Goal: Information Seeking & Learning: Learn about a topic

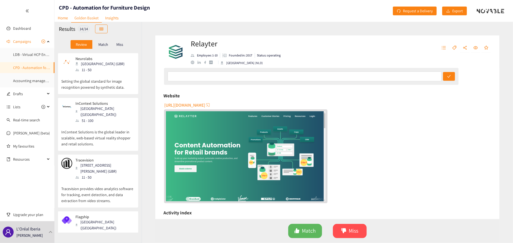
click at [151, 143] on div "Relayter Employee: 1-10 Founded in: 2017 Status: operating [GEOGRAPHIC_DATA] (N…" at bounding box center [328, 132] width 372 height 221
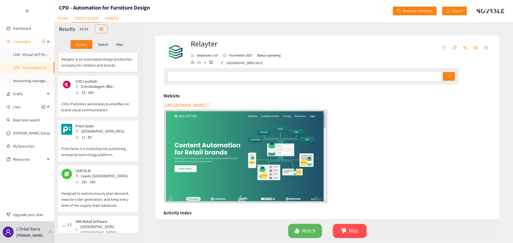
scroll to position [506, 0]
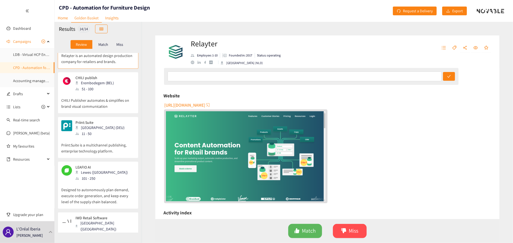
click at [101, 232] on div "101 - 250" at bounding box center [105, 235] width 59 height 6
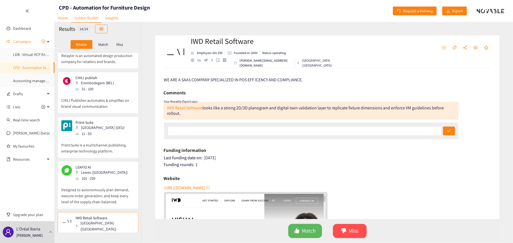
click at [188, 185] on span "[URL][DOMAIN_NAME]" at bounding box center [184, 187] width 41 height 7
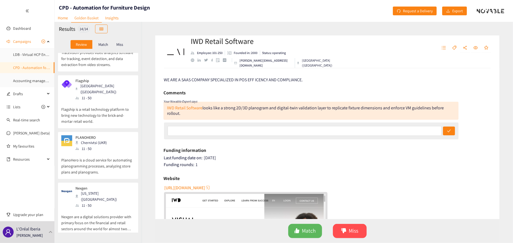
scroll to position [136, 0]
click at [105, 145] on div "11 - 50" at bounding box center [93, 148] width 35 height 6
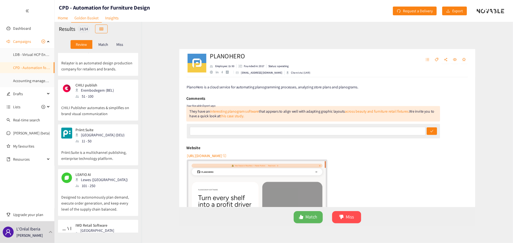
scroll to position [506, 0]
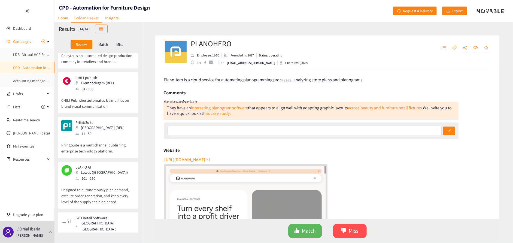
click at [122, 216] on div "IWD Retail Software [GEOGRAPHIC_DATA] ([GEOGRAPHIC_DATA]) 101 - 250" at bounding box center [98, 227] width 74 height 22
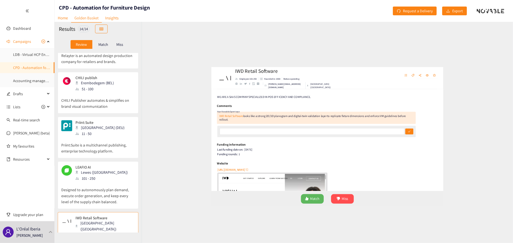
click at [219, 158] on div "Last funding date on: [DATE]" at bounding box center [328, 157] width 328 height 5
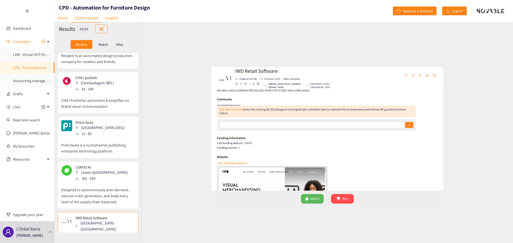
scroll to position [0, 0]
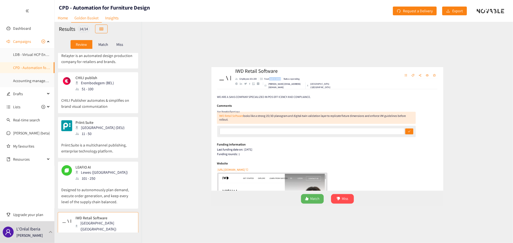
drag, startPoint x: 241, startPoint y: 54, endPoint x: 261, endPoint y: 55, distance: 19.9
click at [261, 55] on ul "Employee: 101-250 Founded in: 2000 Status: operating" at bounding box center [268, 52] width 155 height 5
click at [158, 117] on div "WE ARE A SAAS COMPANY SPECIALIZED IN POS EFF ICENCY AND COMPLIANCE. Comments Yo…" at bounding box center [327, 143] width 344 height 151
click at [225, 60] on div "IWD Retail Software Employee: 101-250 Founded in: 2000 Status: operating [PERSO…" at bounding box center [268, 52] width 155 height 32
click at [225, 62] on div "crunchbase" at bounding box center [225, 60] width 4 height 4
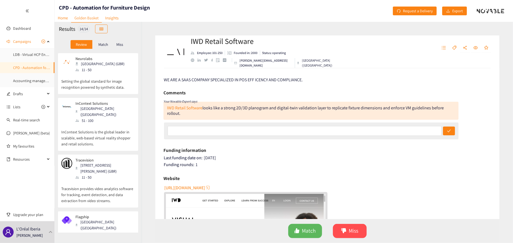
click at [108, 70] on div "Neurolabs [GEOGRAPHIC_DATA] (GBR) 11 - 50" at bounding box center [98, 64] width 74 height 16
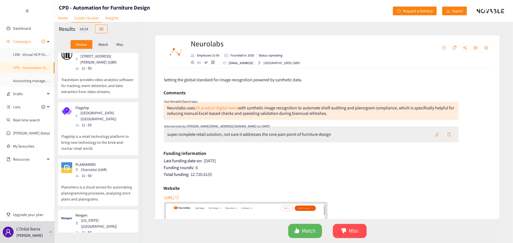
scroll to position [136, 0]
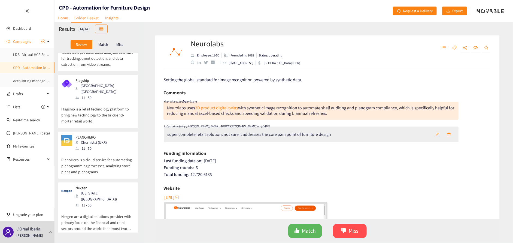
click at [96, 101] on p "Flagship is a retail technology platform to bring new technology to the brick-a…" at bounding box center [98, 112] width 74 height 23
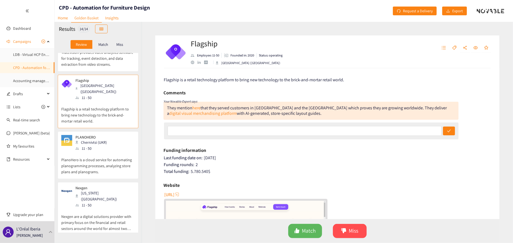
click at [174, 192] on span "[URL]" at bounding box center [169, 194] width 10 height 7
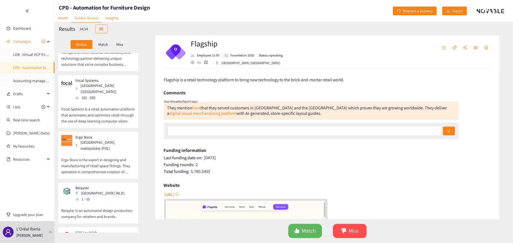
scroll to position [342, 0]
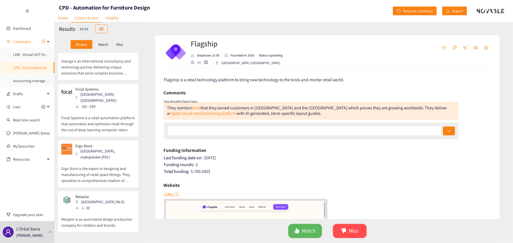
click at [96, 205] on div "1 - 10" at bounding box center [102, 208] width 52 height 6
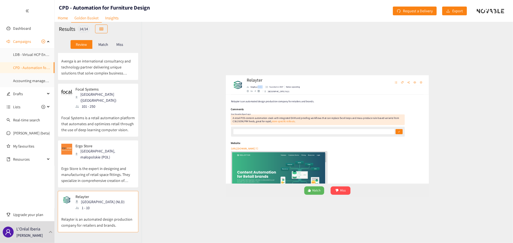
drag, startPoint x: 208, startPoint y: 54, endPoint x: 218, endPoint y: 55, distance: 9.6
click at [218, 55] on li "Employee: 1-10" at bounding box center [205, 55] width 29 height 5
drag, startPoint x: 242, startPoint y: 55, endPoint x: 254, endPoint y: 53, distance: 11.9
click at [254, 53] on li "Founded in: 2017" at bounding box center [237, 55] width 35 height 5
click at [204, 62] on div "facebook" at bounding box center [205, 62] width 2 height 3
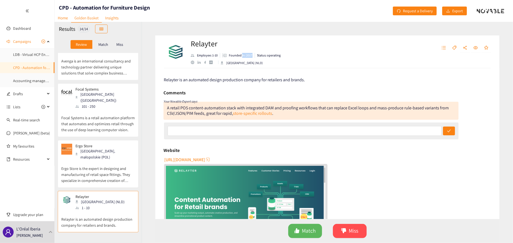
click at [210, 63] on div "crunchbase" at bounding box center [211, 63] width 4 height 4
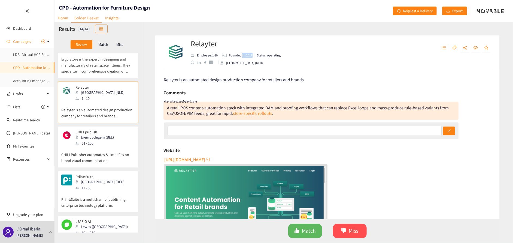
scroll to position [451, 0]
click at [111, 219] on div "LEAFIO AI Lewes ([GEOGRAPHIC_DATA]) 101 - 250" at bounding box center [98, 227] width 74 height 16
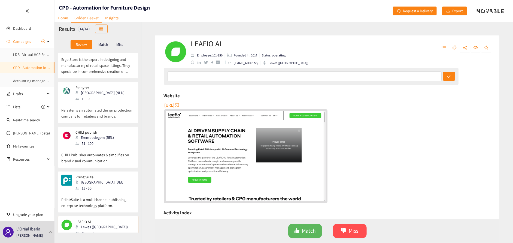
click at [114, 146] on p "CHILI Publisher automates & simplifies on brand visual communication" at bounding box center [98, 154] width 74 height 17
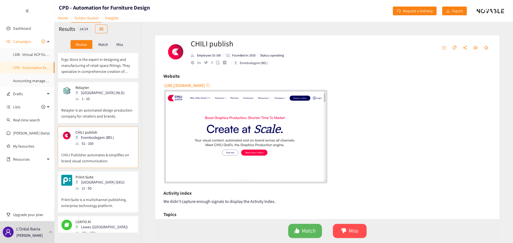
click at [196, 87] on span "[URL][DOMAIN_NAME]" at bounding box center [184, 85] width 41 height 7
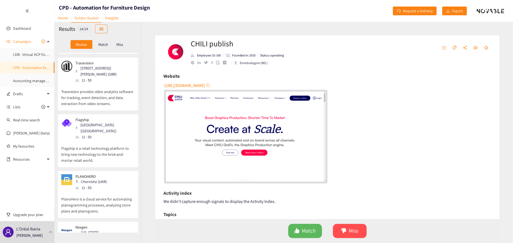
scroll to position [0, 0]
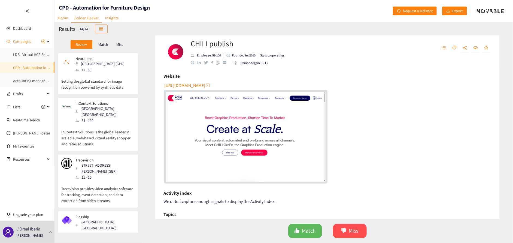
click at [99, 117] on div "51 - 100" at bounding box center [105, 120] width 59 height 6
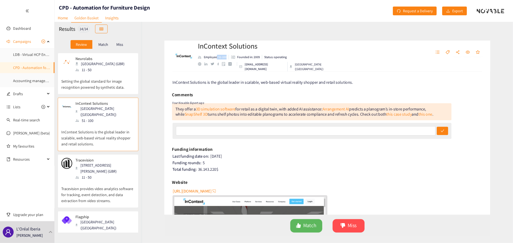
drag, startPoint x: 210, startPoint y: 55, endPoint x: 226, endPoint y: 55, distance: 16.4
click at [226, 55] on ul "Employee: 51-100 Founded in: 2009 Status: operating" at bounding box center [268, 52] width 155 height 5
click at [231, 157] on div "Last funding date on: [DATE]" at bounding box center [328, 157] width 328 height 5
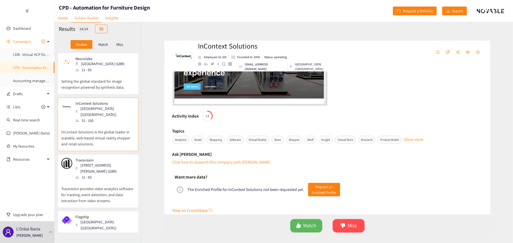
scroll to position [179, 0]
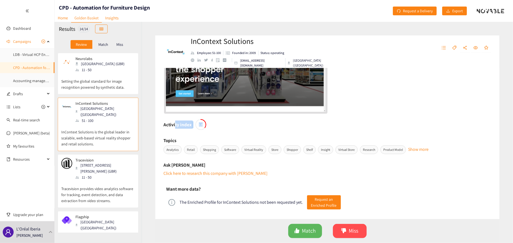
drag, startPoint x: 174, startPoint y: 125, endPoint x: 212, endPoint y: 122, distance: 37.4
click at [212, 122] on div "Activity index 1.8" at bounding box center [328, 124] width 328 height 11
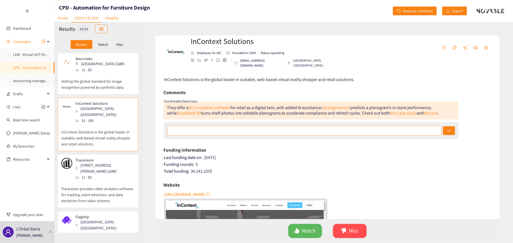
scroll to position [0, 0]
click at [190, 161] on div "Last funding date on: [DATE] Funding rounds: 5 Total funding: 36.143.220 $" at bounding box center [328, 165] width 328 height 20
click at [200, 195] on span "[URL][DOMAIN_NAME]" at bounding box center [184, 194] width 41 height 7
click at [151, 116] on div "InContext Solutions Employee: 51-100 Founded in: 2009 Status: operating [EMAIL_…" at bounding box center [328, 132] width 372 height 221
click at [96, 63] on div "[GEOGRAPHIC_DATA] (GBR)" at bounding box center [102, 64] width 52 height 6
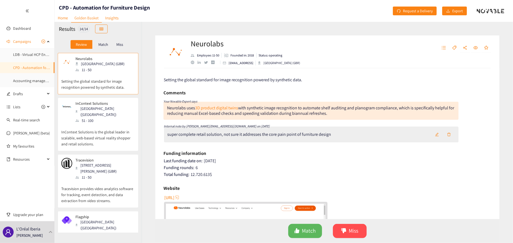
click at [174, 198] on span "[URL]" at bounding box center [169, 197] width 10 height 7
